Goal: Check status: Check status

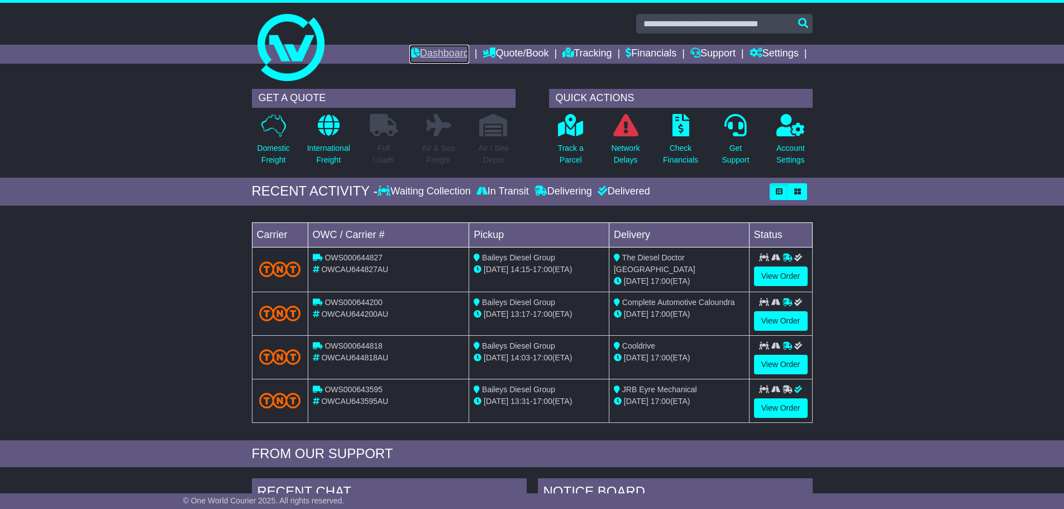
click at [442, 53] on link "Dashboard" at bounding box center [439, 54] width 60 height 19
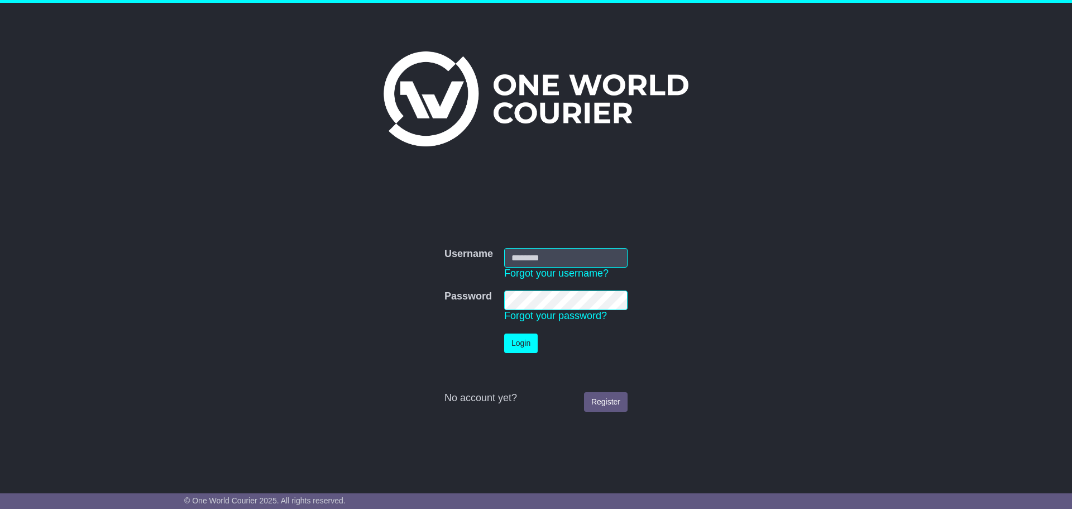
type input "**********"
click at [523, 340] on button "Login" at bounding box center [521, 343] width 34 height 20
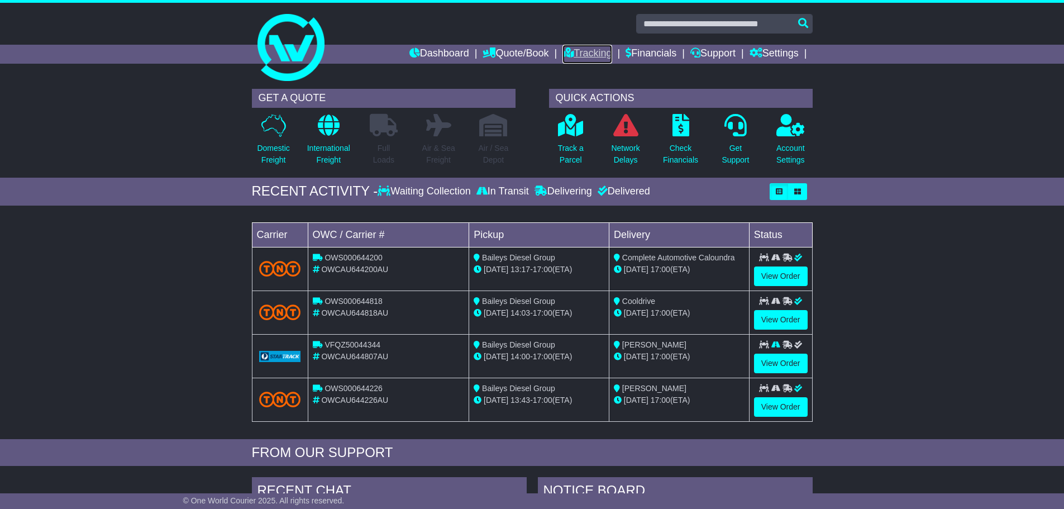
click at [581, 54] on link "Tracking" at bounding box center [586, 54] width 49 height 19
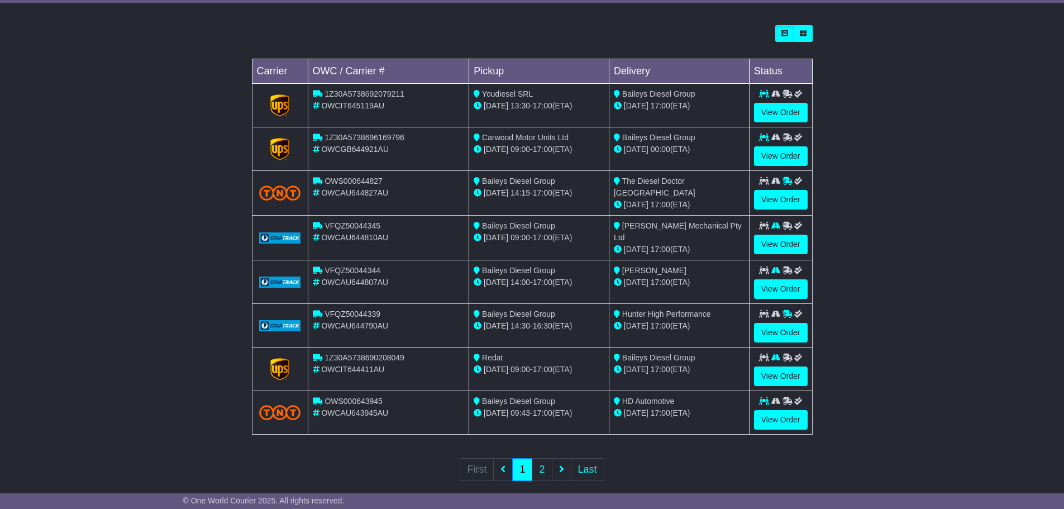
scroll to position [317, 0]
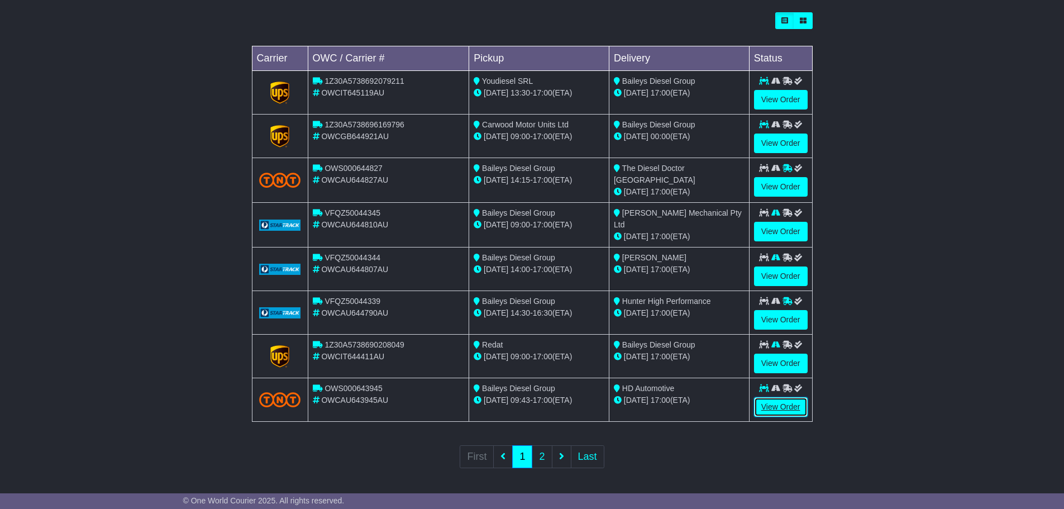
click at [771, 404] on link "View Order" at bounding box center [781, 407] width 54 height 20
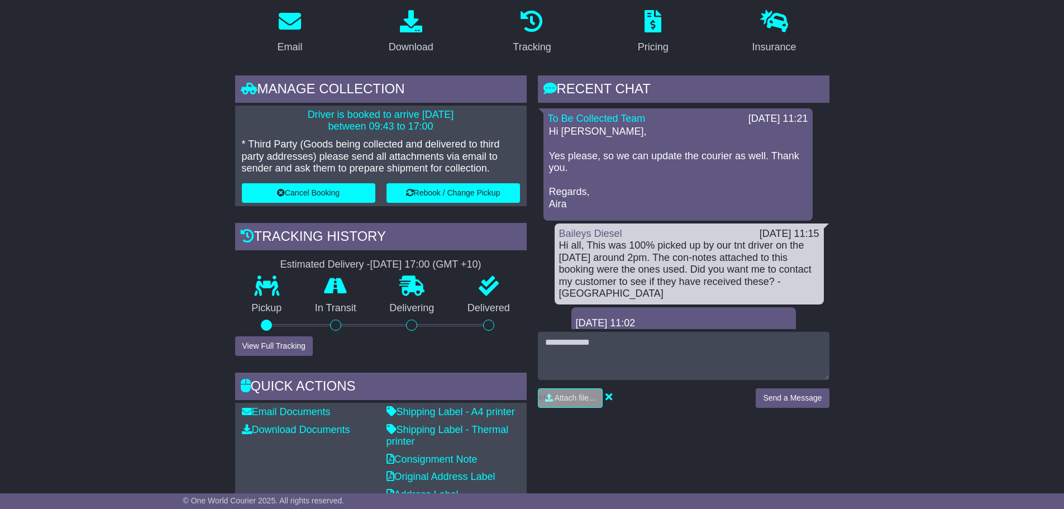
scroll to position [279, 0]
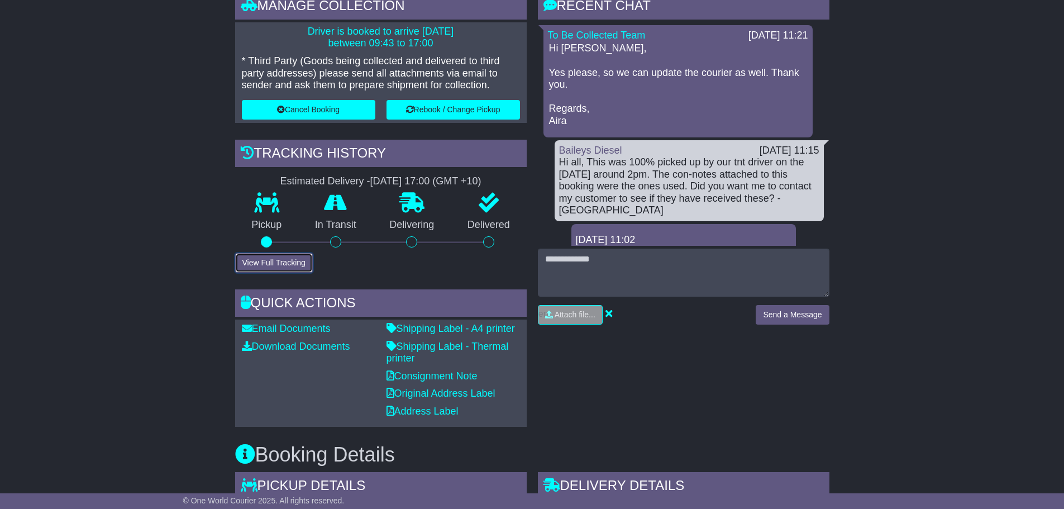
click at [266, 259] on button "View Full Tracking" at bounding box center [274, 263] width 78 height 20
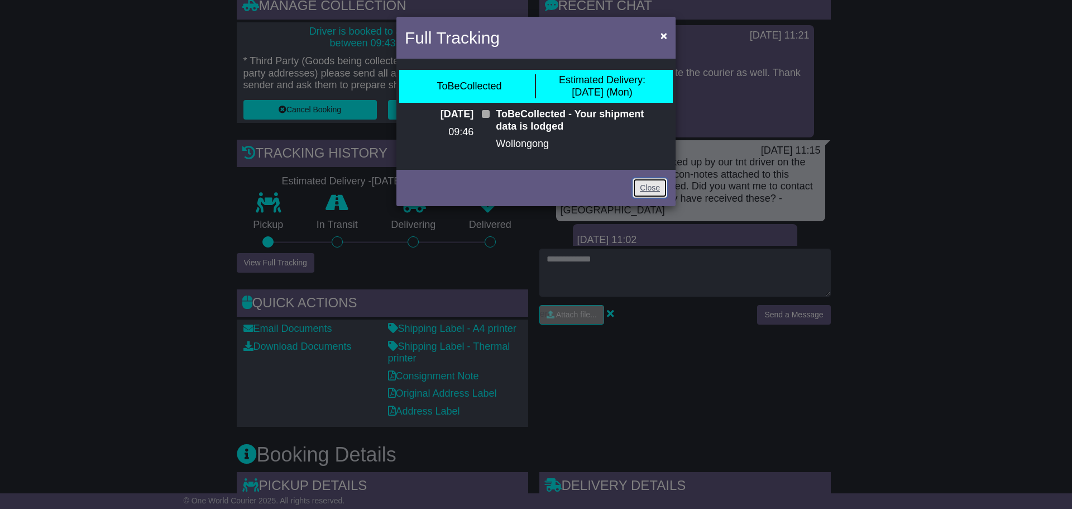
click at [642, 180] on link "Close" at bounding box center [650, 188] width 35 height 20
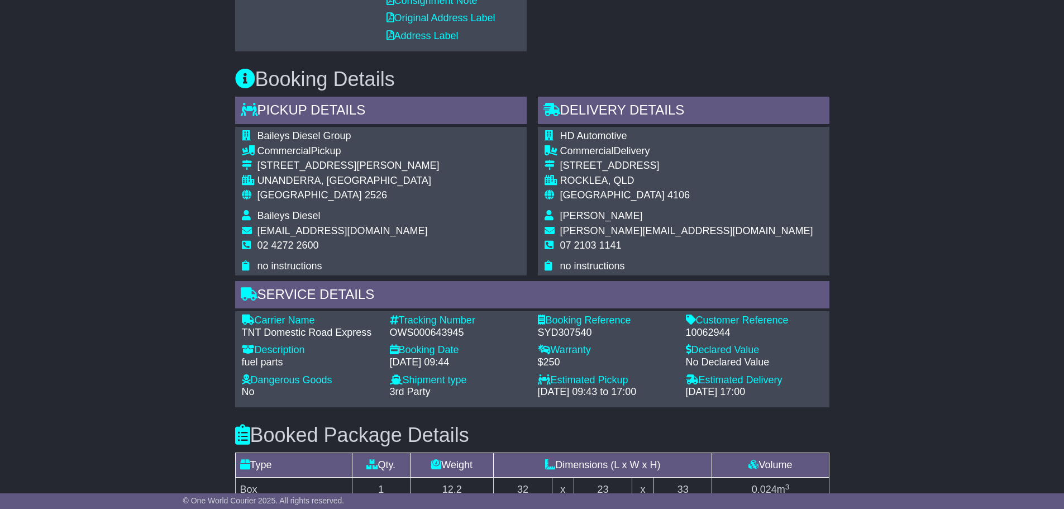
scroll to position [670, 0]
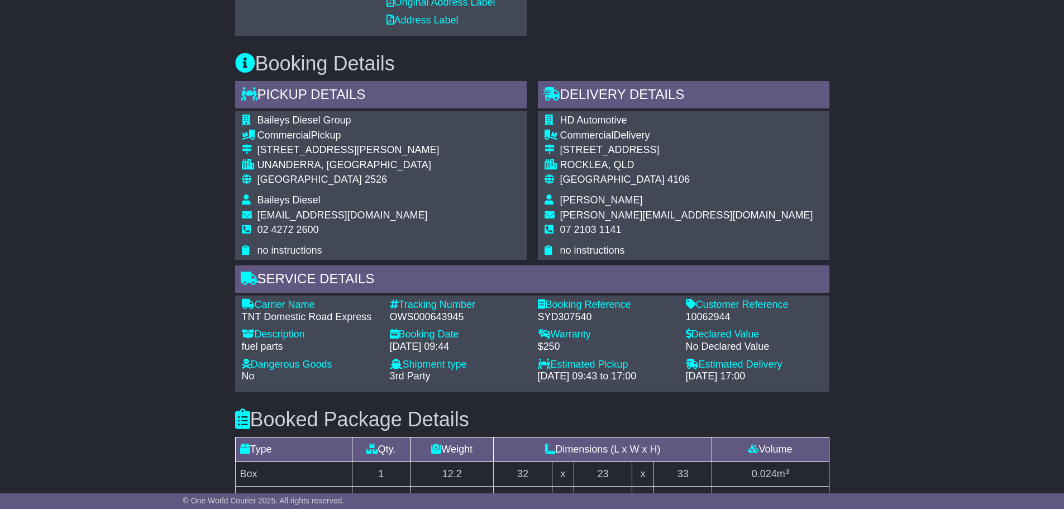
click at [423, 316] on div "OWS000643945" at bounding box center [458, 317] width 137 height 12
copy div "OWS000643945"
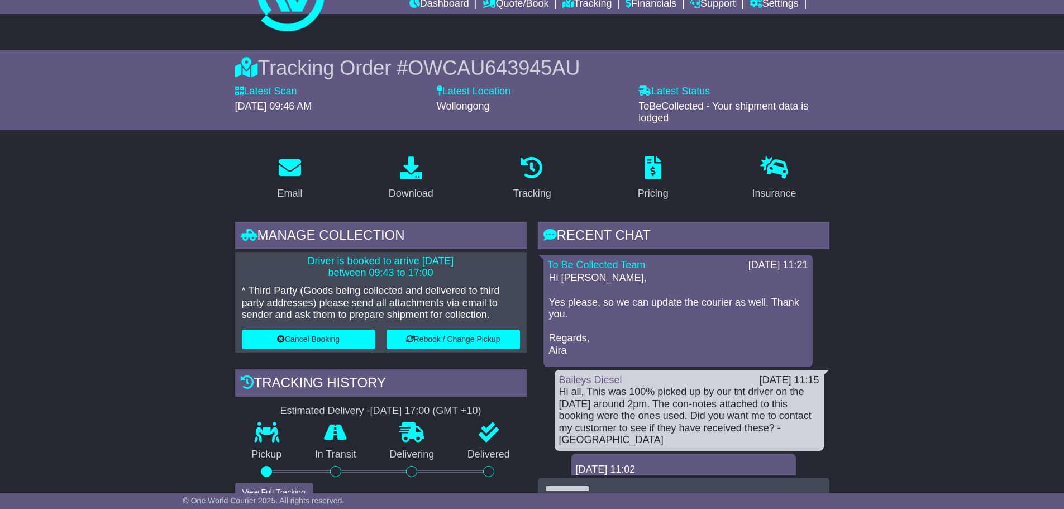
scroll to position [0, 0]
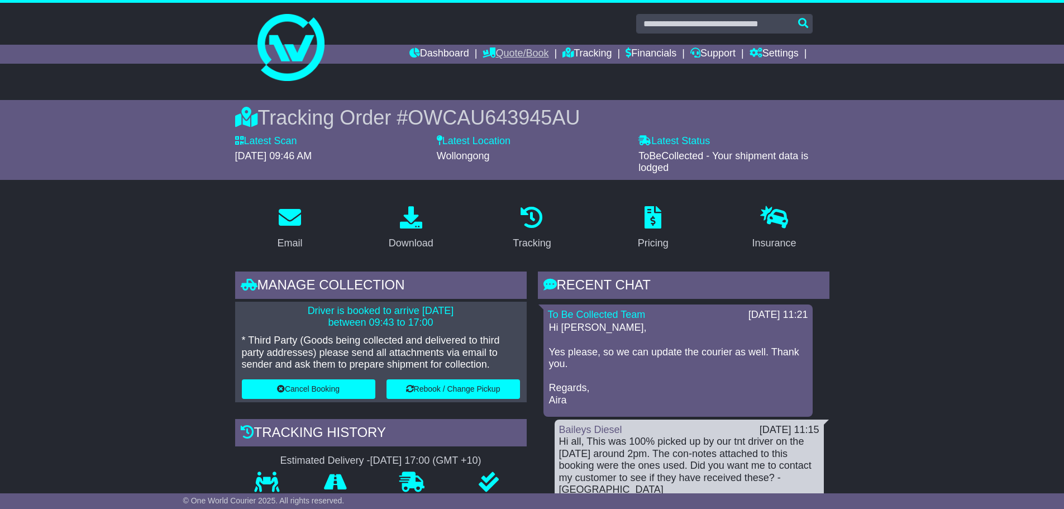
click at [520, 51] on link "Quote/Book" at bounding box center [516, 54] width 66 height 19
click at [570, 51] on link "Tracking" at bounding box center [586, 54] width 49 height 19
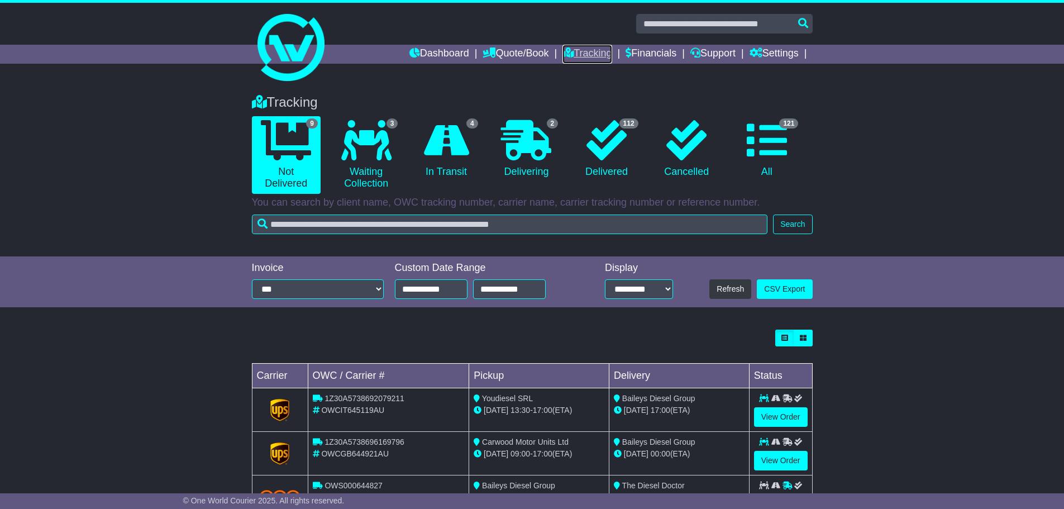
click at [583, 55] on link "Tracking" at bounding box center [586, 54] width 49 height 19
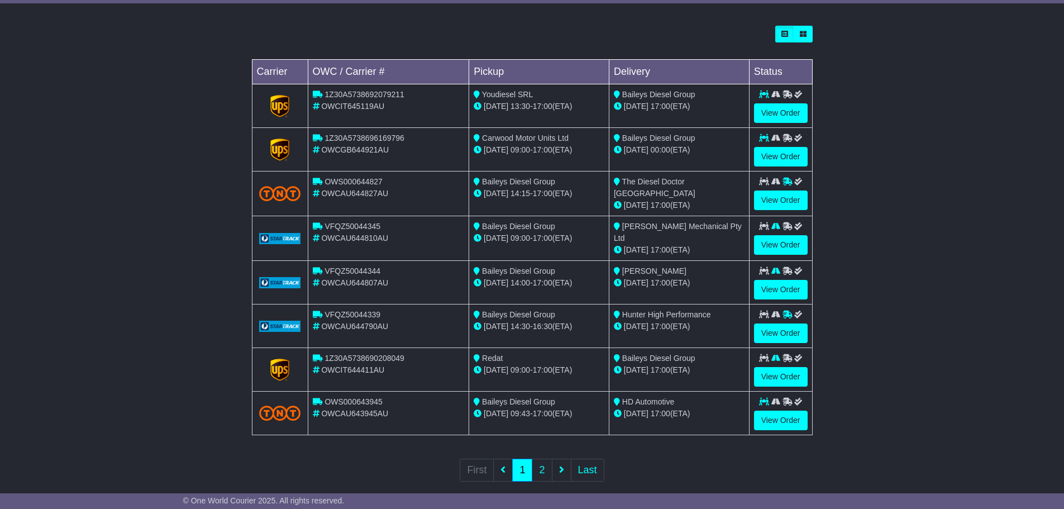
scroll to position [317, 0]
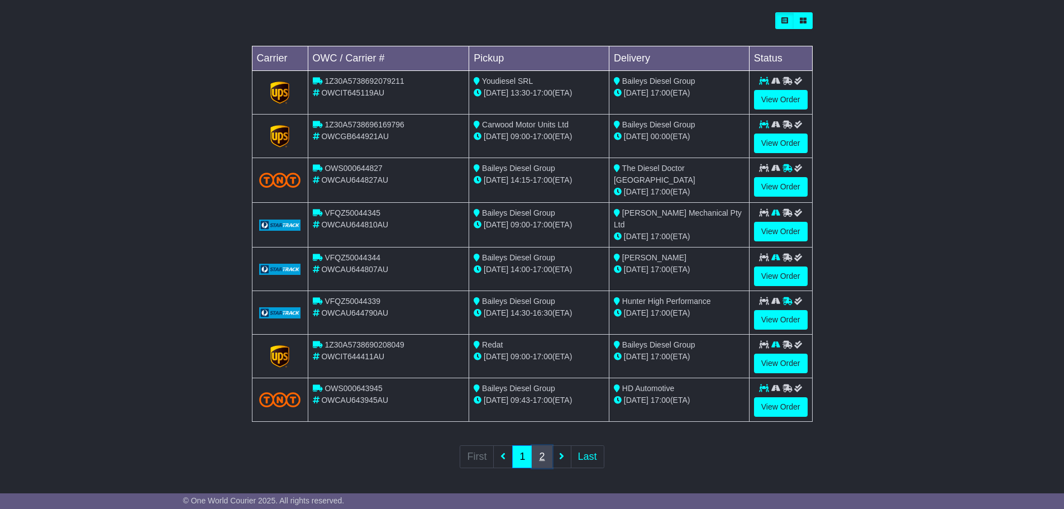
click at [546, 447] on link "2" at bounding box center [542, 456] width 20 height 23
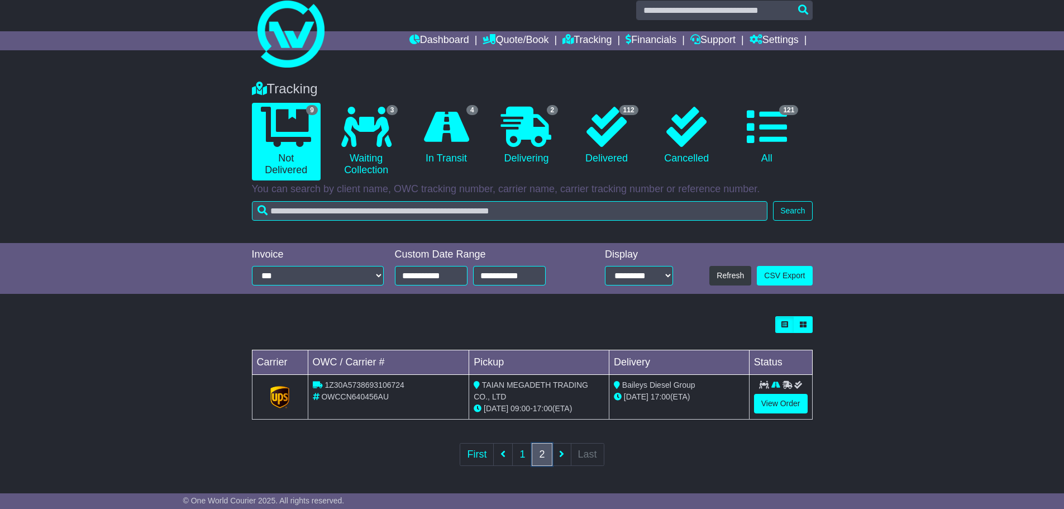
scroll to position [0, 0]
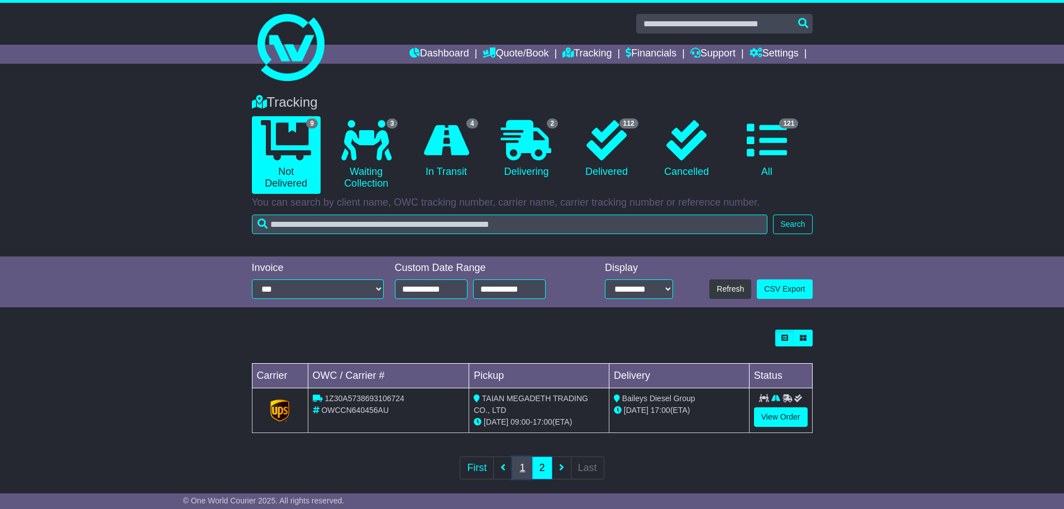
click at [519, 464] on link "1" at bounding box center [522, 467] width 20 height 23
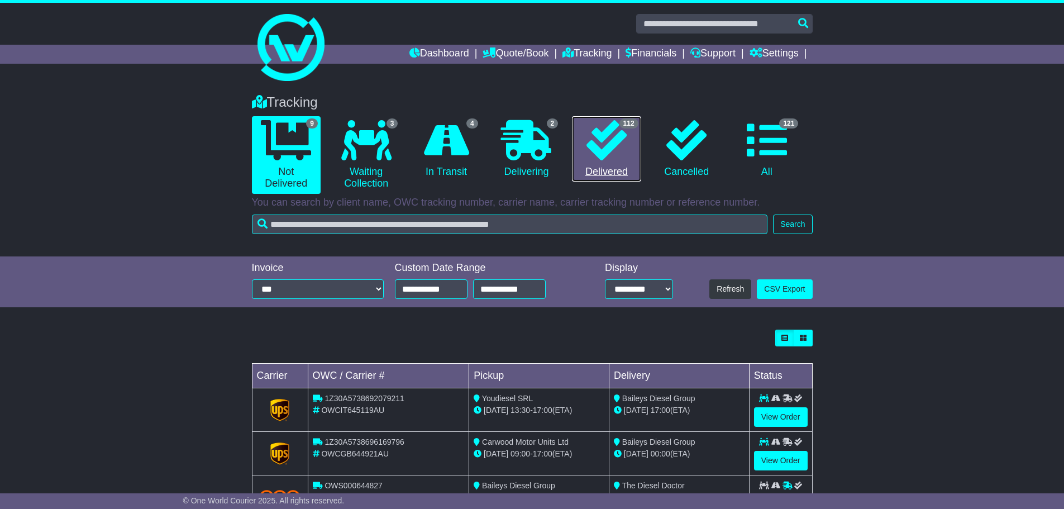
click at [625, 135] on icon at bounding box center [606, 140] width 40 height 40
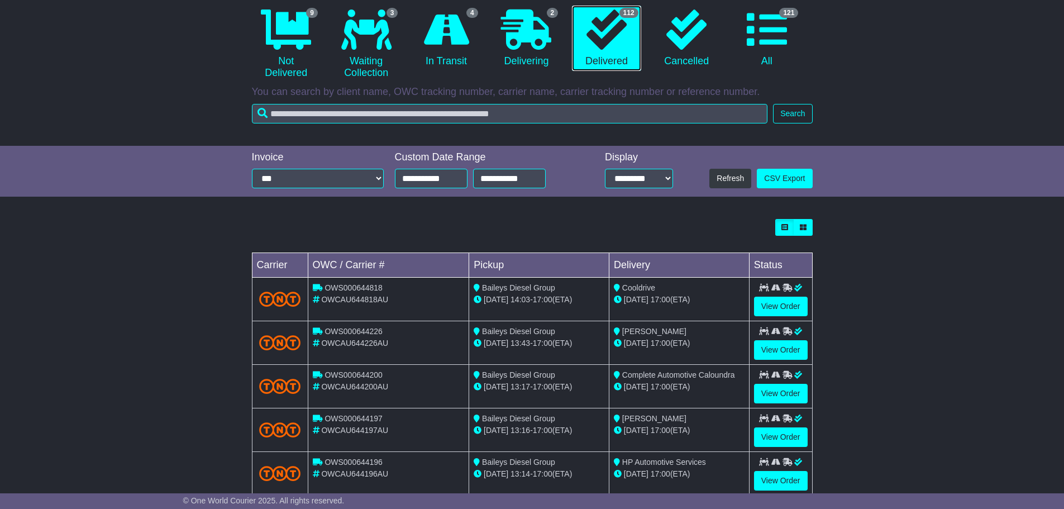
scroll to position [112, 0]
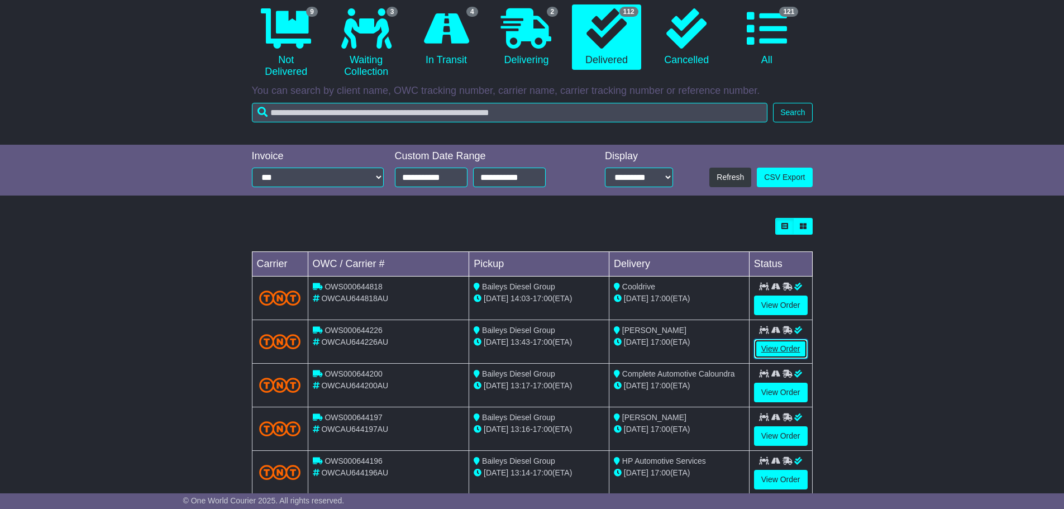
click at [789, 350] on link "View Order" at bounding box center [781, 349] width 54 height 20
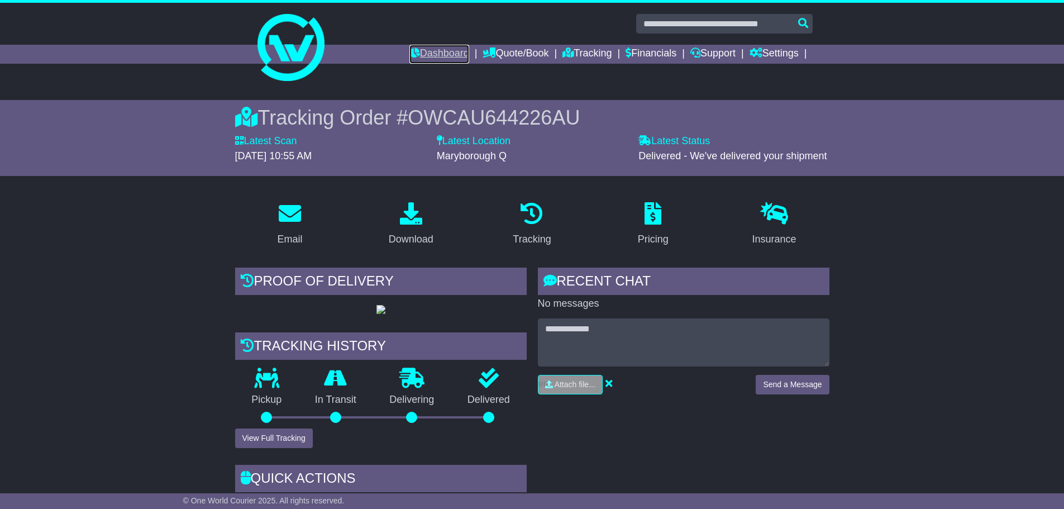
click at [413, 56] on link "Dashboard" at bounding box center [439, 54] width 60 height 19
